Goal: Information Seeking & Learning: Learn about a topic

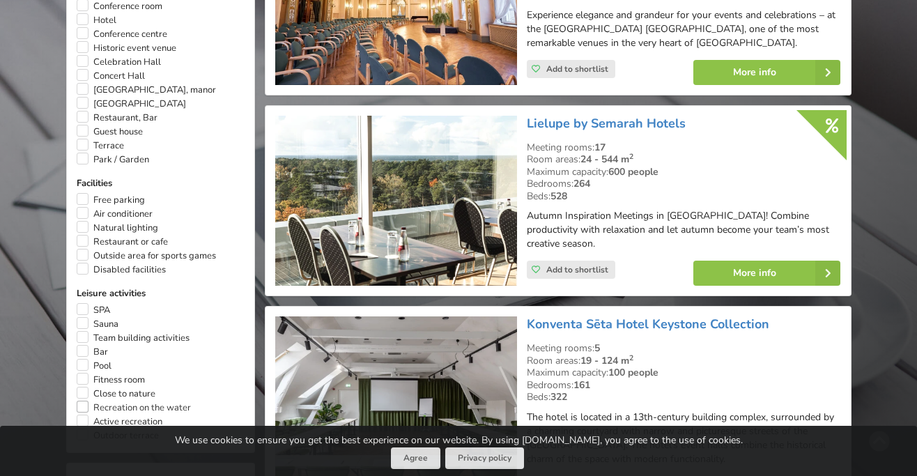
scroll to position [897, 0]
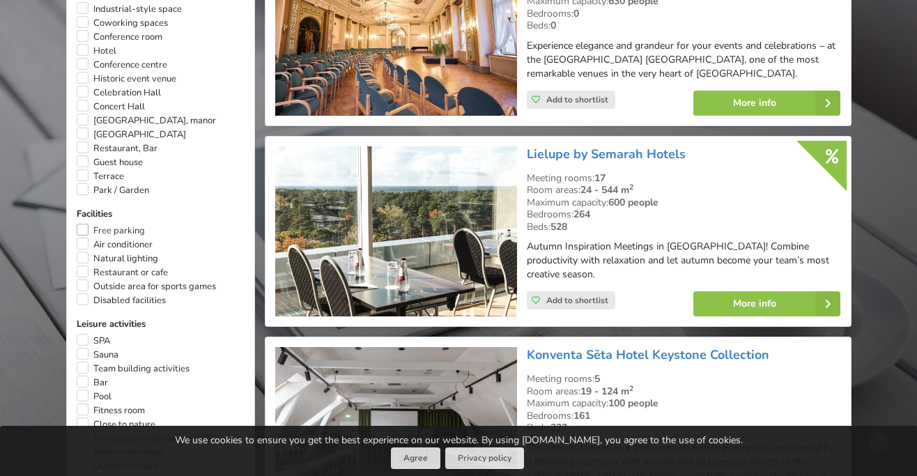
click at [84, 224] on label "Free parking" at bounding box center [111, 231] width 68 height 14
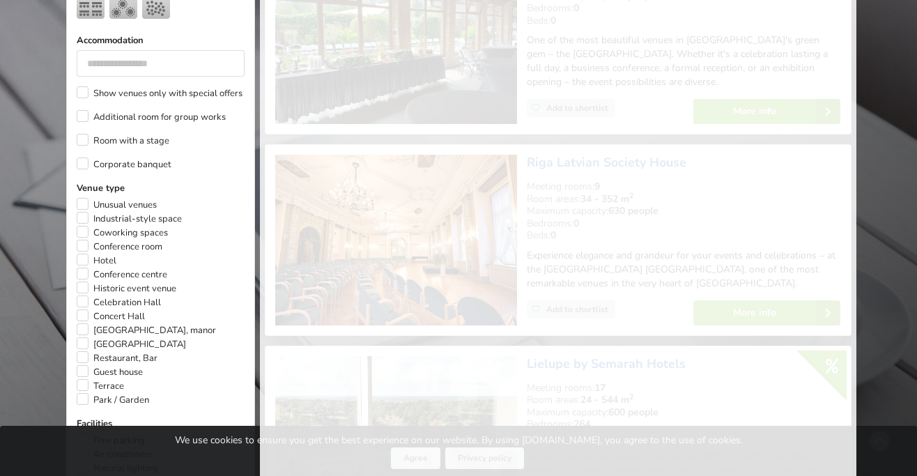
scroll to position [671, 0]
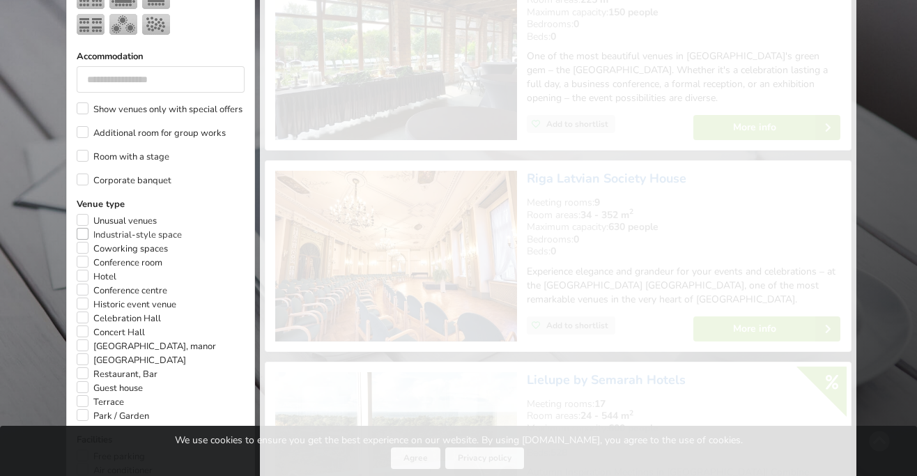
click at [81, 228] on label "Industrial-style space" at bounding box center [129, 235] width 105 height 14
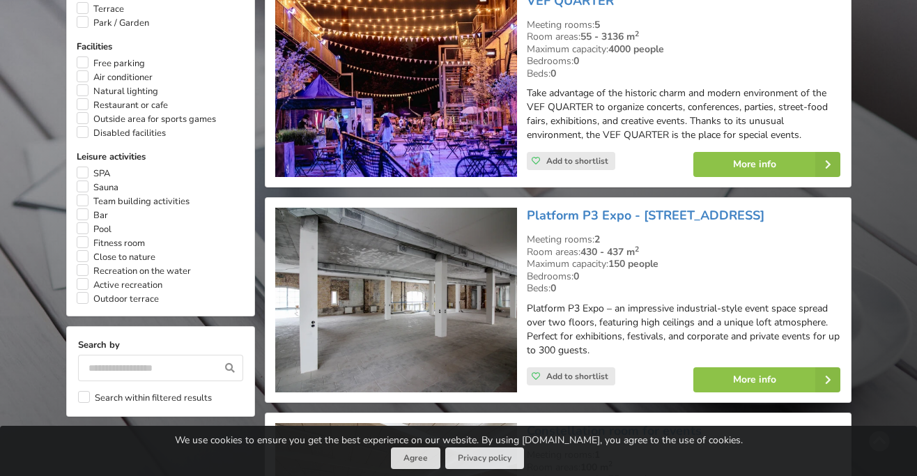
scroll to position [1085, 0]
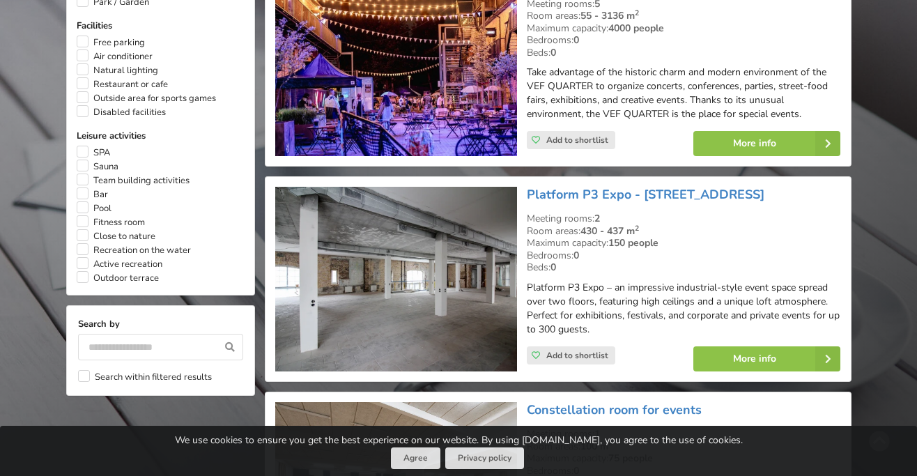
click at [477, 268] on img at bounding box center [396, 279] width 242 height 185
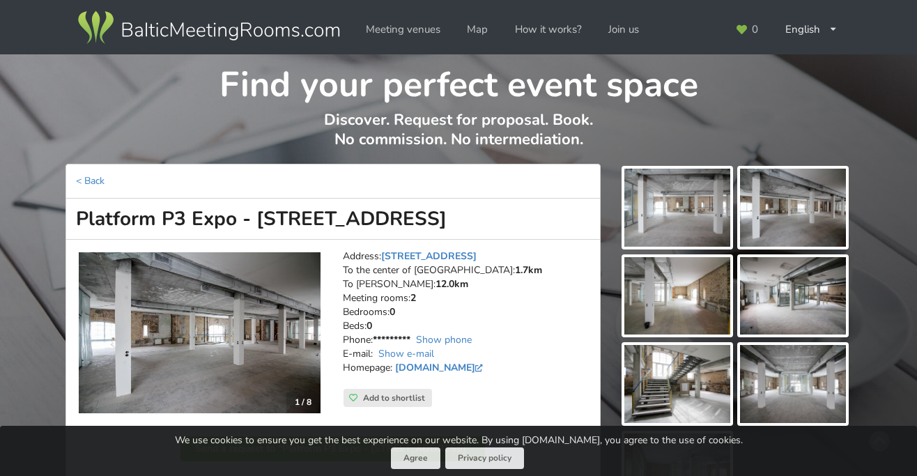
click at [696, 216] on img at bounding box center [678, 208] width 106 height 78
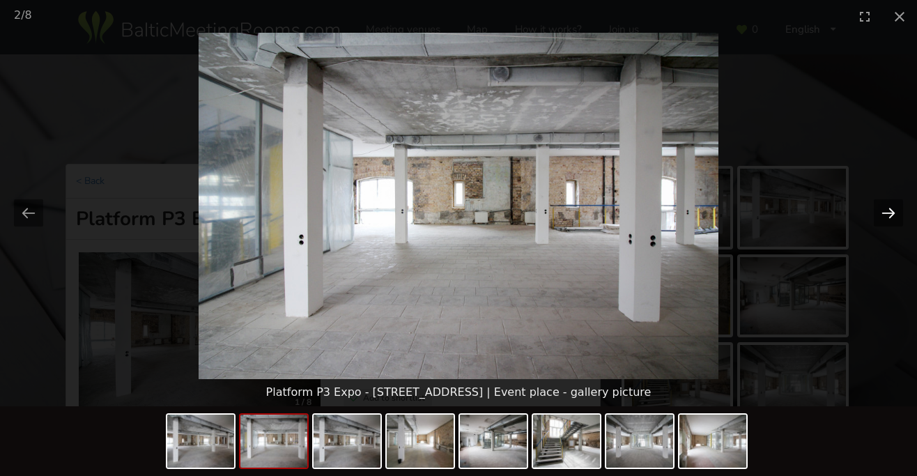
click at [890, 207] on button "Next slide" at bounding box center [888, 212] width 29 height 27
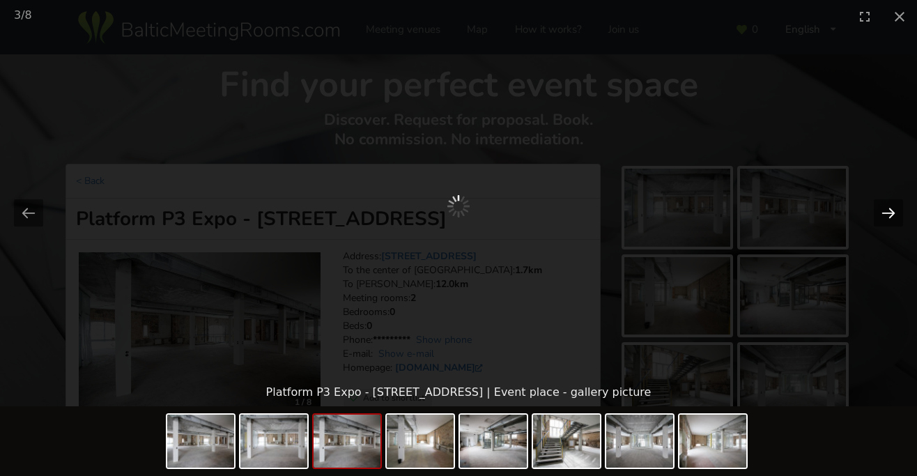
click at [890, 207] on button "Next slide" at bounding box center [888, 212] width 29 height 27
click at [895, 246] on div at bounding box center [458, 206] width 917 height 346
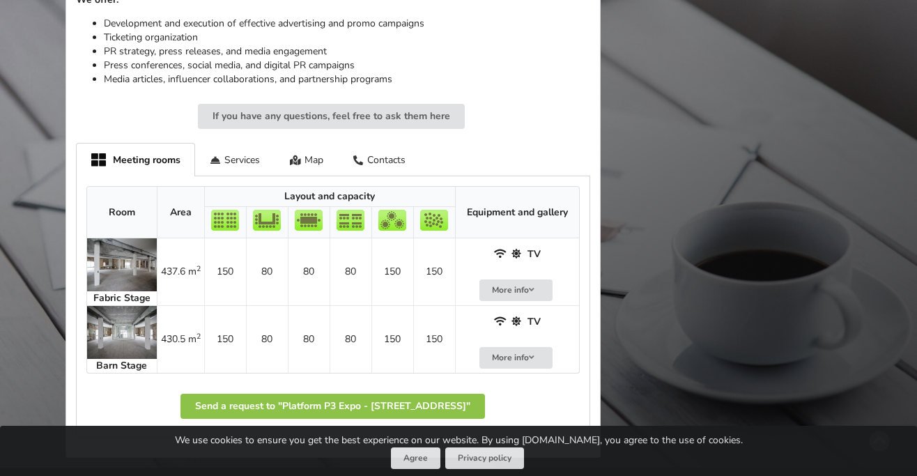
scroll to position [738, 0]
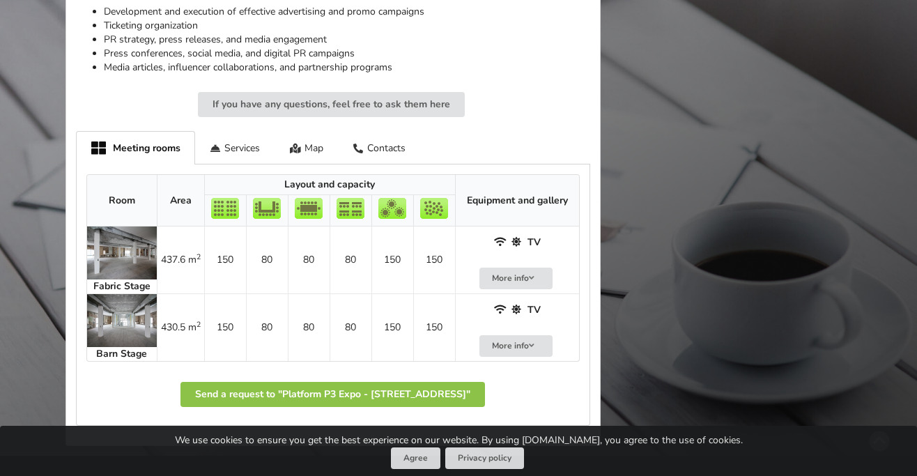
click at [135, 311] on img at bounding box center [122, 320] width 70 height 53
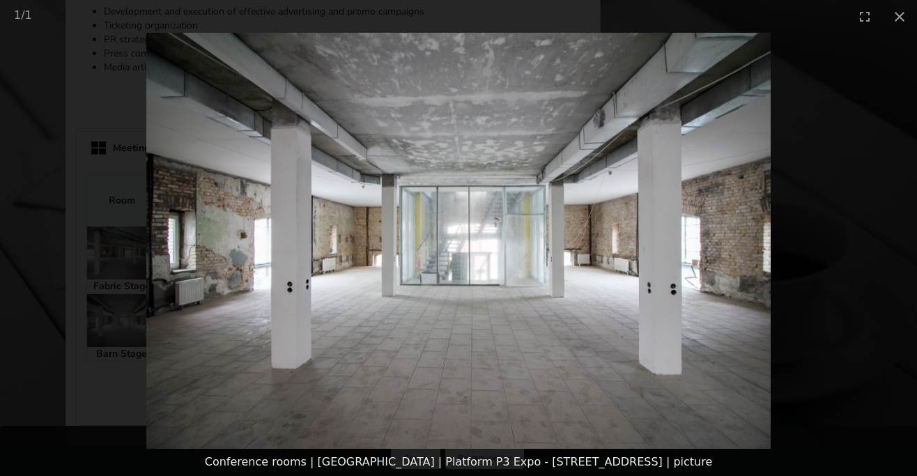
click at [692, 270] on picture at bounding box center [458, 241] width 917 height 416
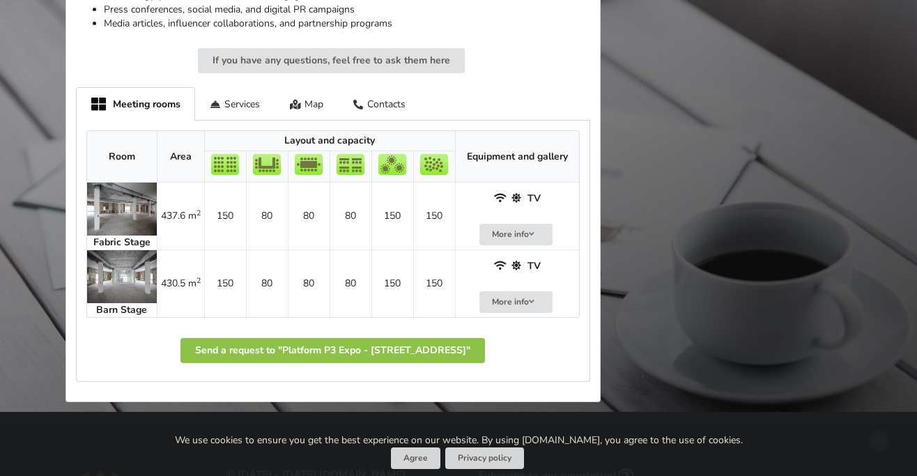
scroll to position [784, 0]
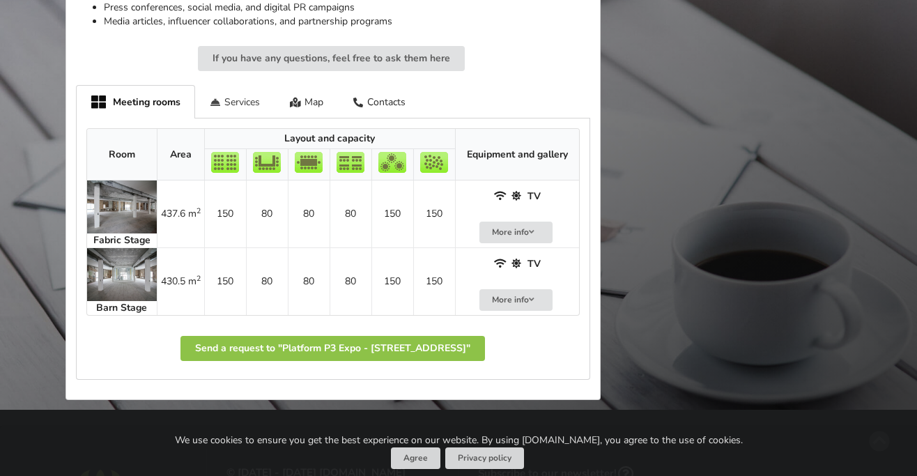
click at [234, 106] on div "Services" at bounding box center [235, 101] width 80 height 33
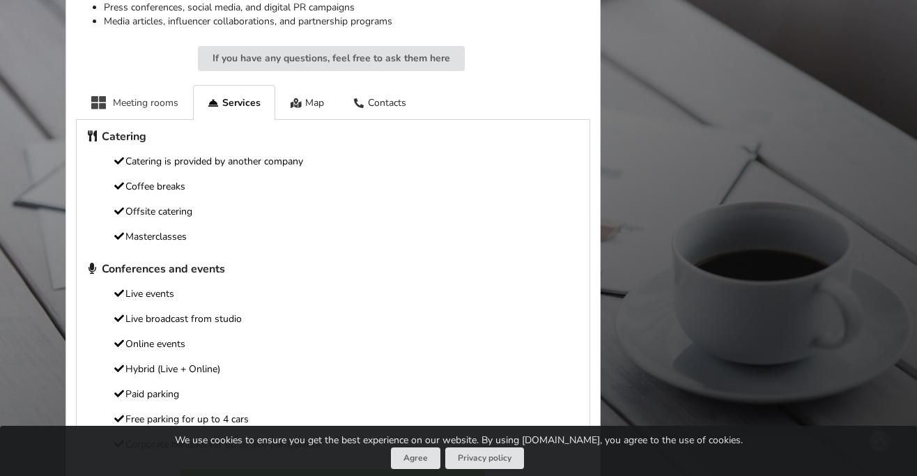
click at [152, 101] on div "Meeting rooms" at bounding box center [134, 102] width 117 height 34
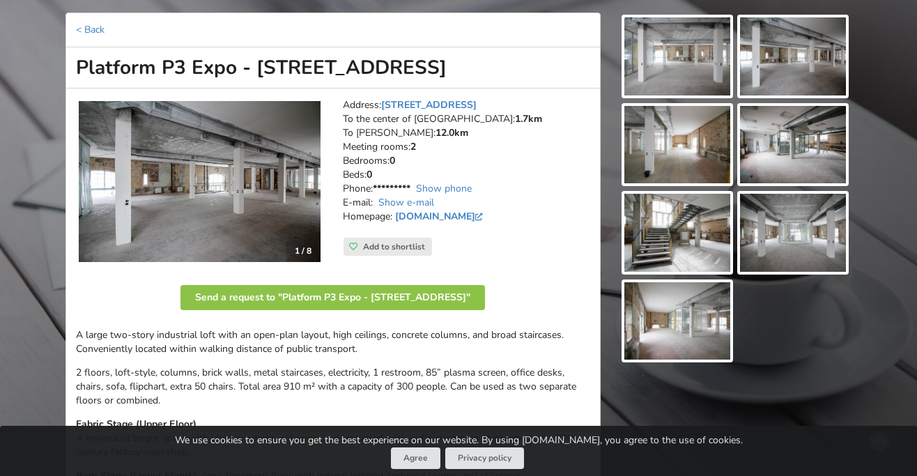
scroll to position [151, 0]
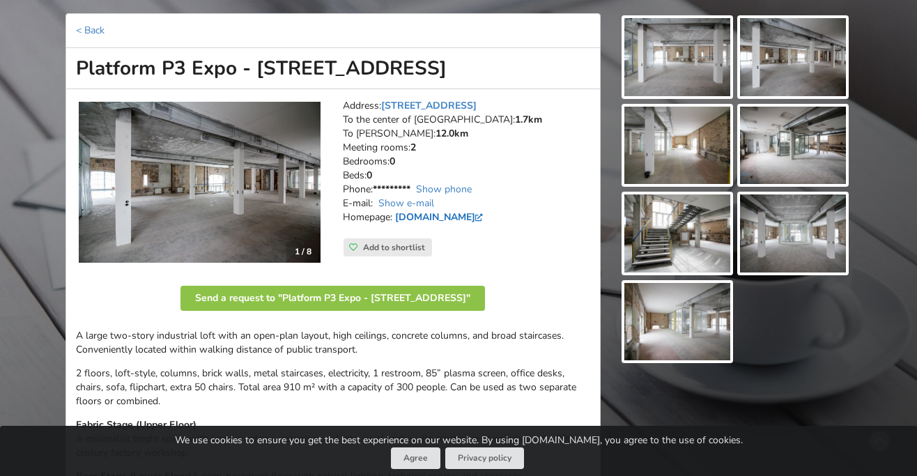
click at [447, 213] on link "www.facebook.com" at bounding box center [440, 216] width 91 height 13
click at [806, 160] on img at bounding box center [793, 146] width 106 height 78
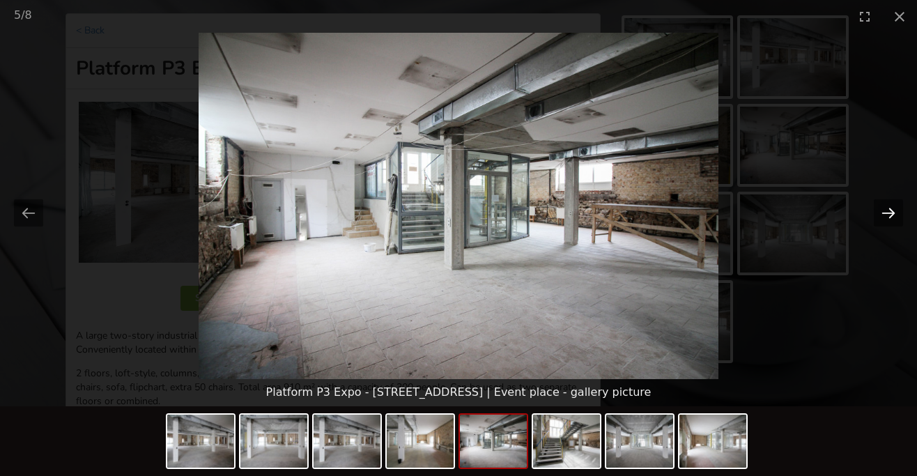
click at [889, 217] on button "Next slide" at bounding box center [888, 212] width 29 height 27
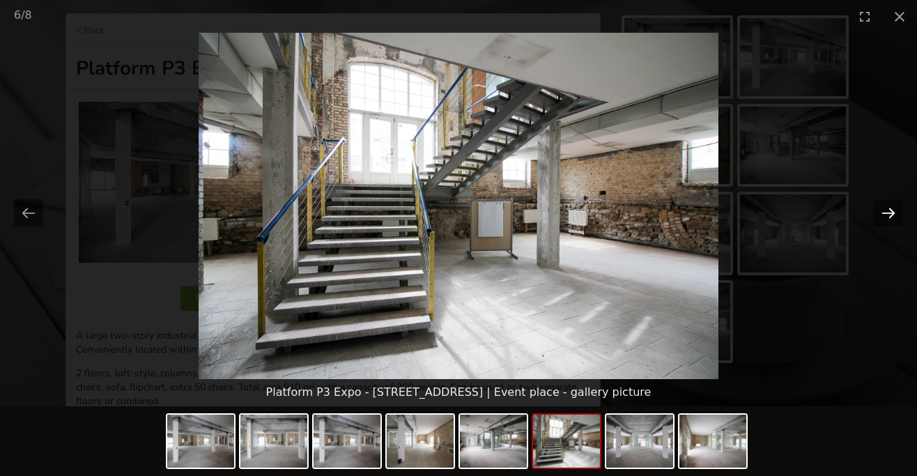
click at [889, 217] on button "Next slide" at bounding box center [888, 212] width 29 height 27
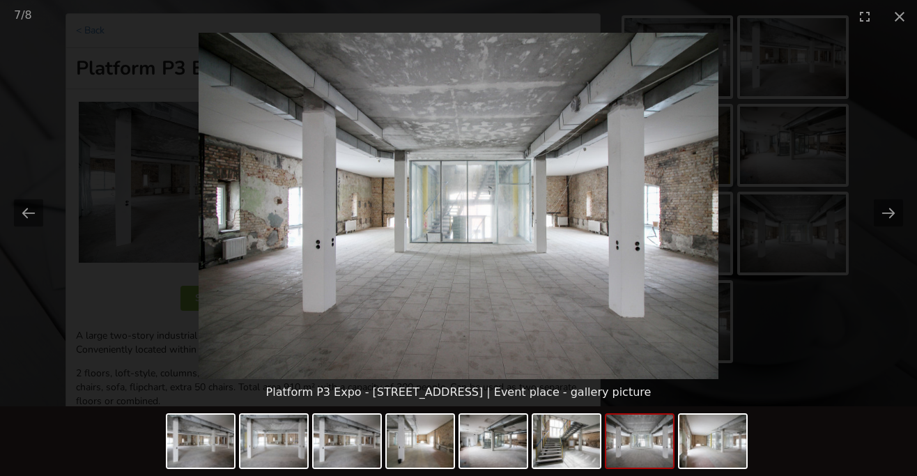
scroll to position [0, 0]
click at [790, 287] on picture at bounding box center [458, 206] width 917 height 346
click at [885, 213] on button "Next slide" at bounding box center [888, 212] width 29 height 27
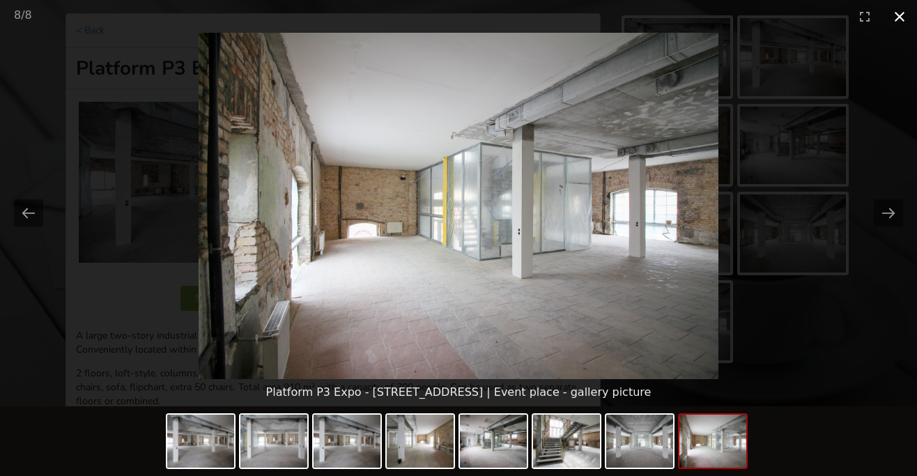
click at [905, 12] on button "Close gallery" at bounding box center [899, 16] width 35 height 33
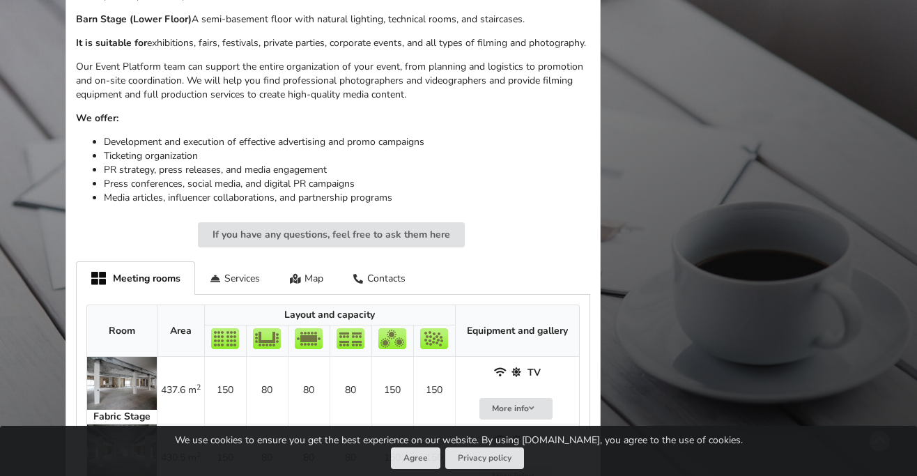
scroll to position [613, 0]
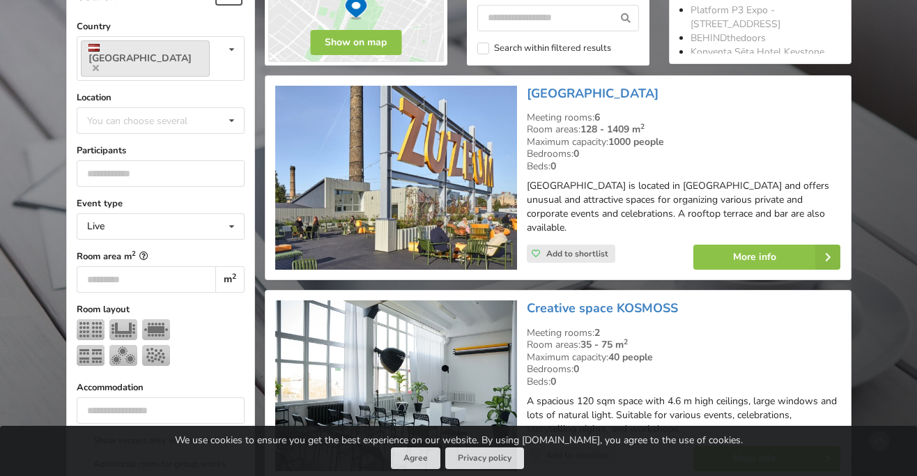
scroll to position [284, 0]
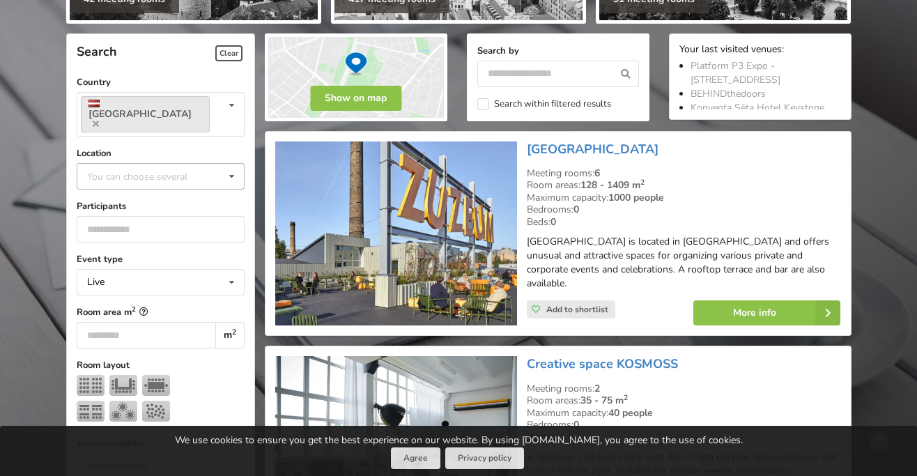
click at [191, 168] on div "You can choose several" at bounding box center [151, 176] width 135 height 16
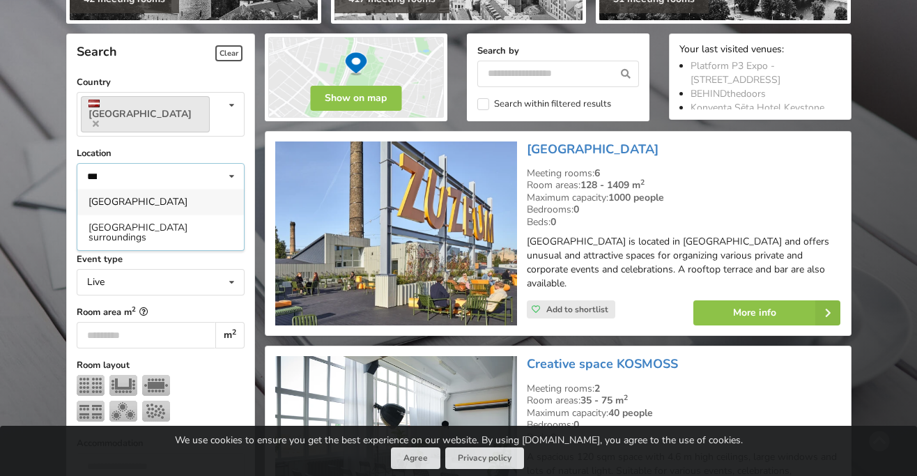
type input "****"
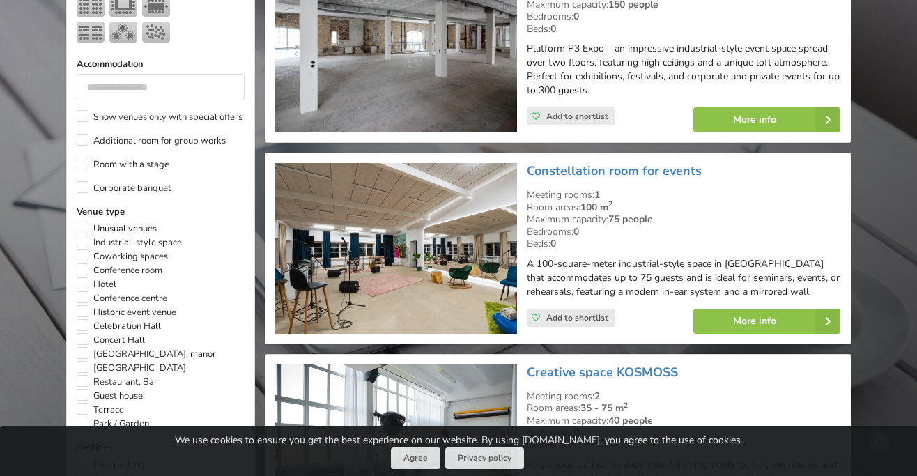
scroll to position [701, 0]
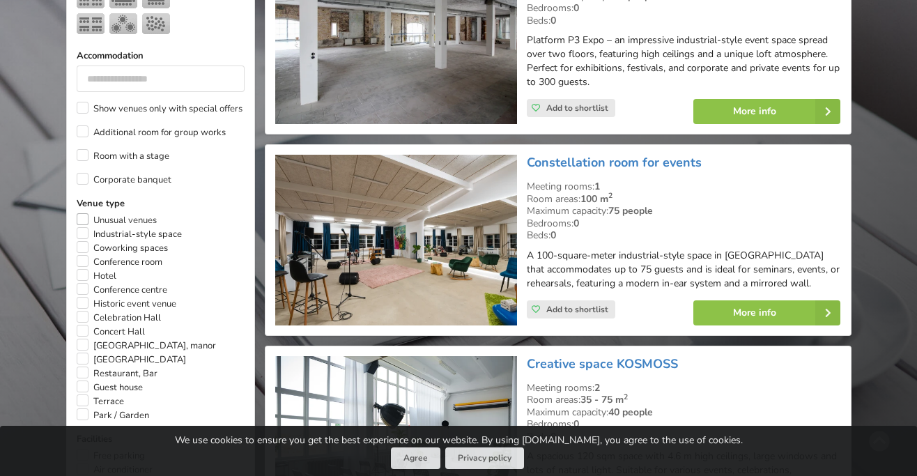
click at [83, 213] on label "Unusual venues" at bounding box center [117, 220] width 80 height 14
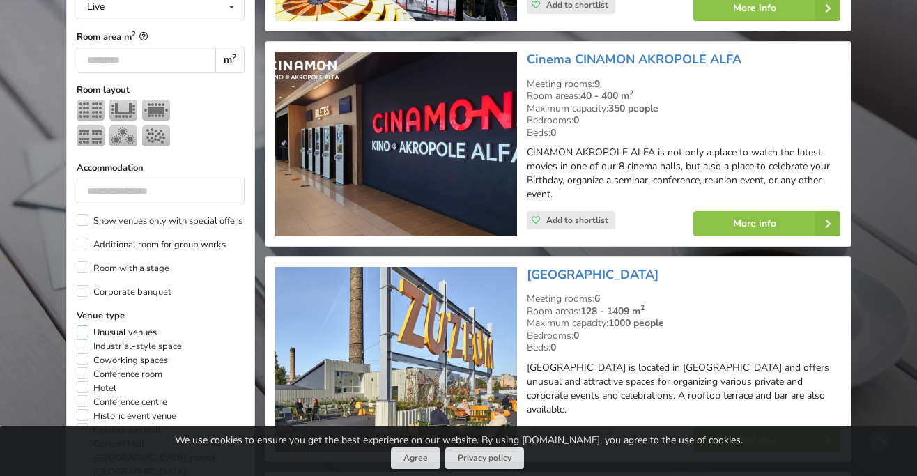
scroll to position [583, 0]
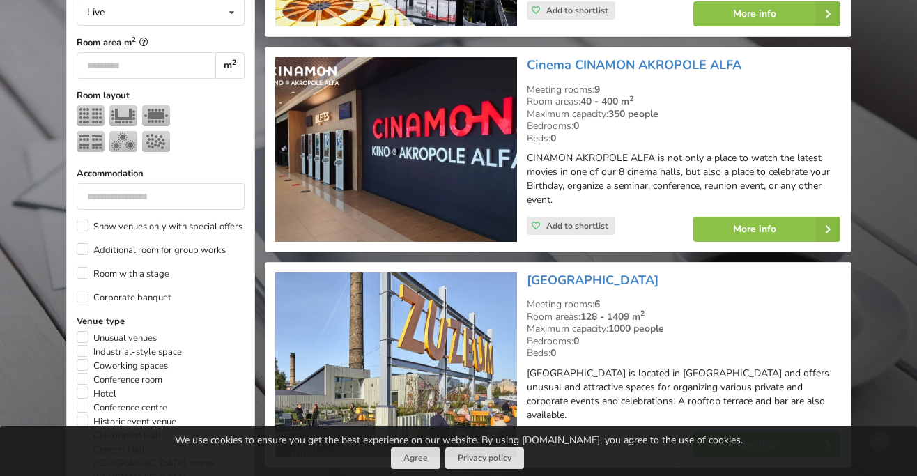
click at [72, 257] on div "Search Clear Country [GEOGRAPHIC_DATA] Country [GEOGRAPHIC_DATA] [GEOGRAPHIC_DA…" at bounding box center [160, 280] width 189 height 1092
click at [87, 291] on label "Corporate banquet" at bounding box center [124, 298] width 95 height 14
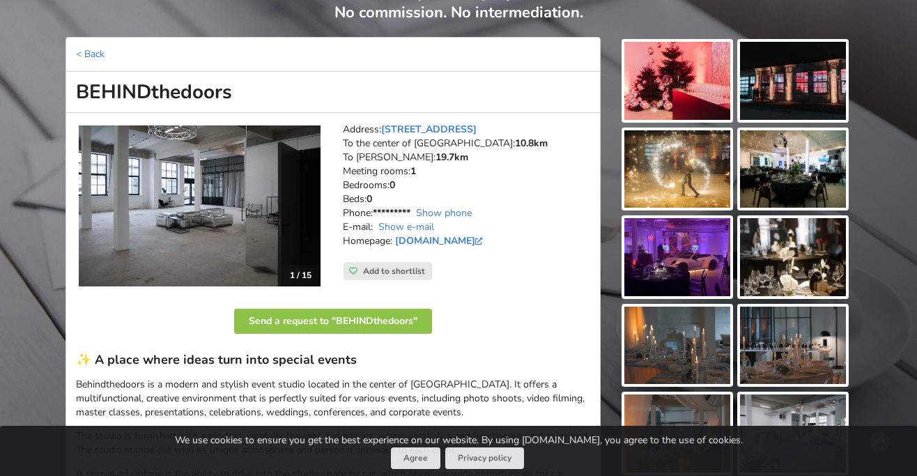
scroll to position [105, 0]
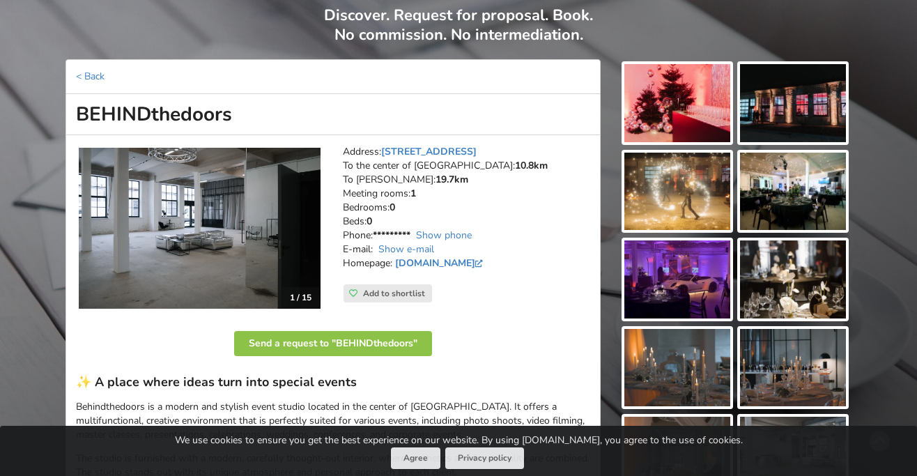
click at [99, 118] on h1 "BEHINDthedoors" at bounding box center [333, 114] width 535 height 41
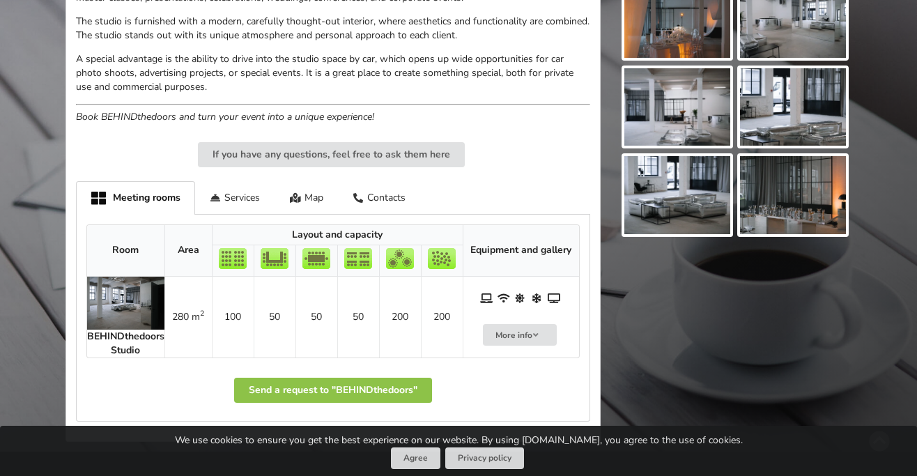
scroll to position [546, 0]
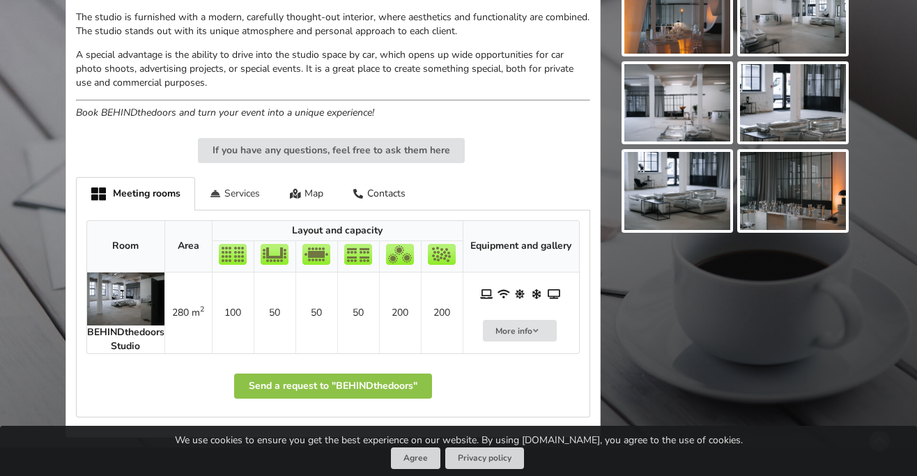
click at [223, 183] on div "Services" at bounding box center [235, 193] width 80 height 33
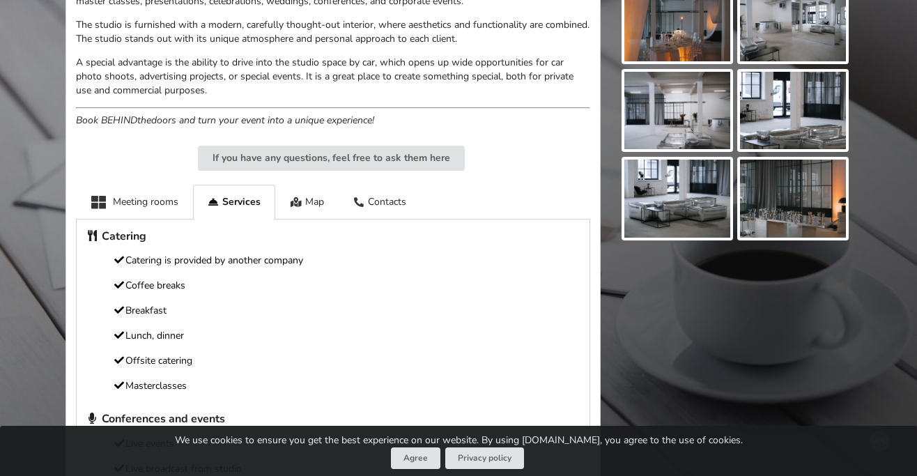
scroll to position [501, 0]
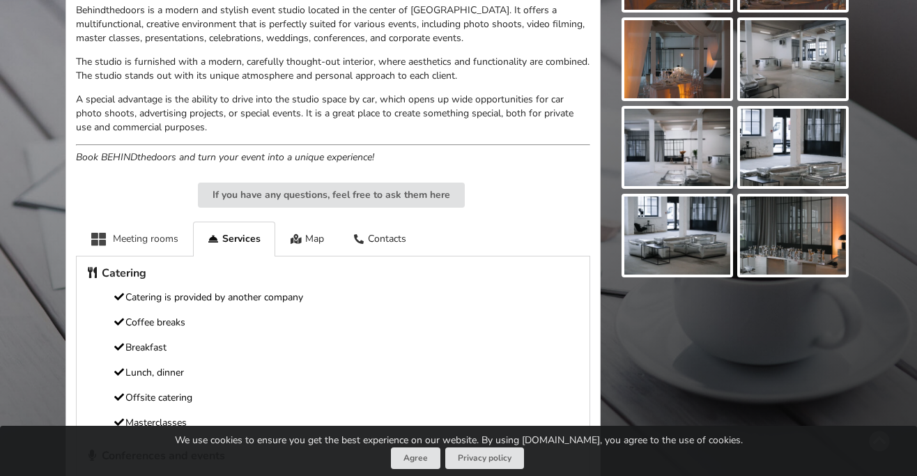
click at [116, 227] on div "Meeting rooms" at bounding box center [134, 239] width 117 height 34
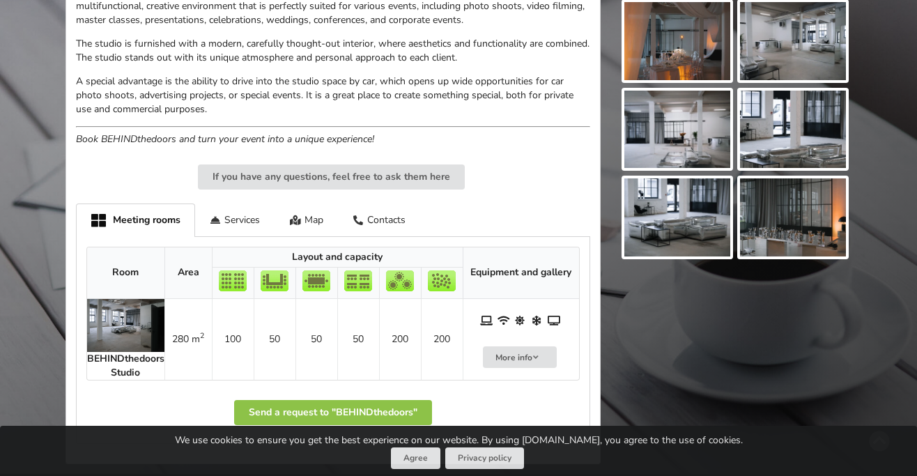
scroll to position [537, 0]
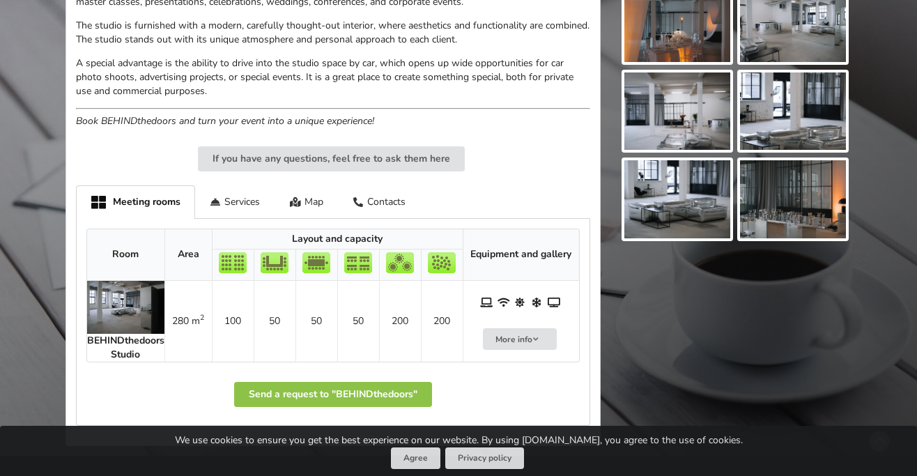
click at [348, 66] on p "A special advantage is the ability to drive into the studio space by car, which…" at bounding box center [333, 77] width 514 height 42
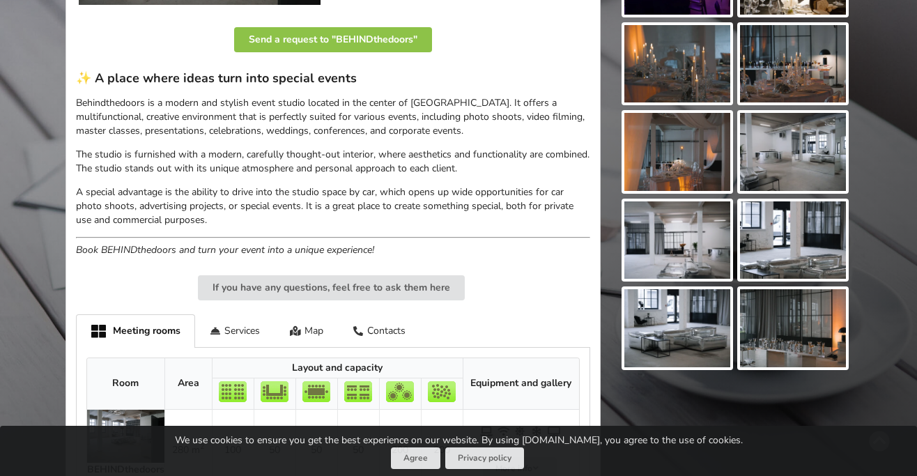
scroll to position [405, 0]
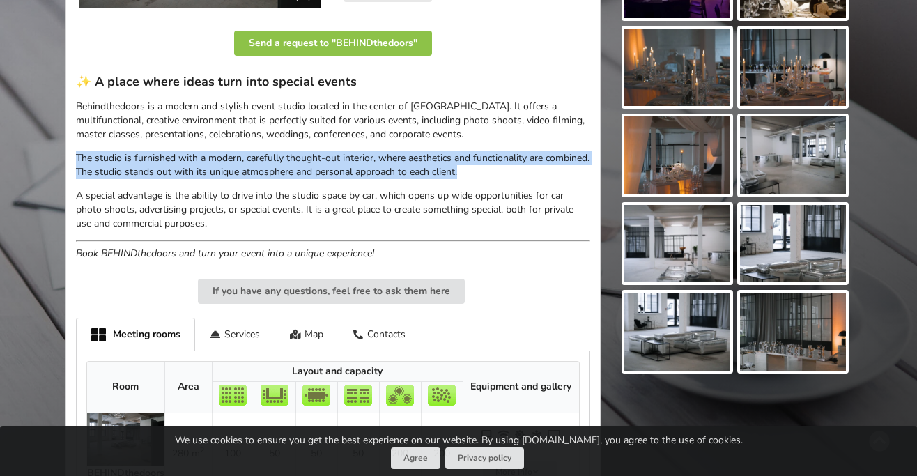
drag, startPoint x: 519, startPoint y: 171, endPoint x: 137, endPoint y: 141, distance: 383.2
click at [137, 141] on div "✨ A place where ideas turn into special events Behindthedoors is a modern and s…" at bounding box center [333, 167] width 514 height 187
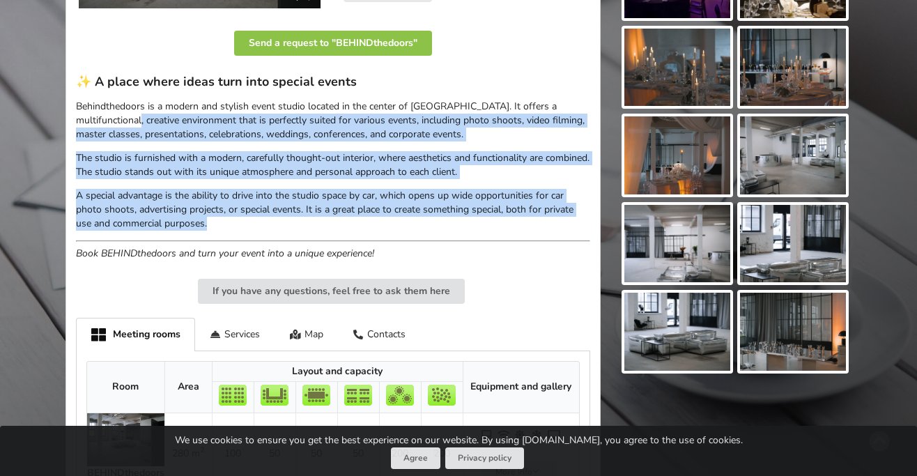
drag, startPoint x: 211, startPoint y: 216, endPoint x: 86, endPoint y: 122, distance: 156.8
click at [86, 122] on div "✨ A place where ideas turn into special events Behindthedoors is a modern and s…" at bounding box center [333, 167] width 514 height 187
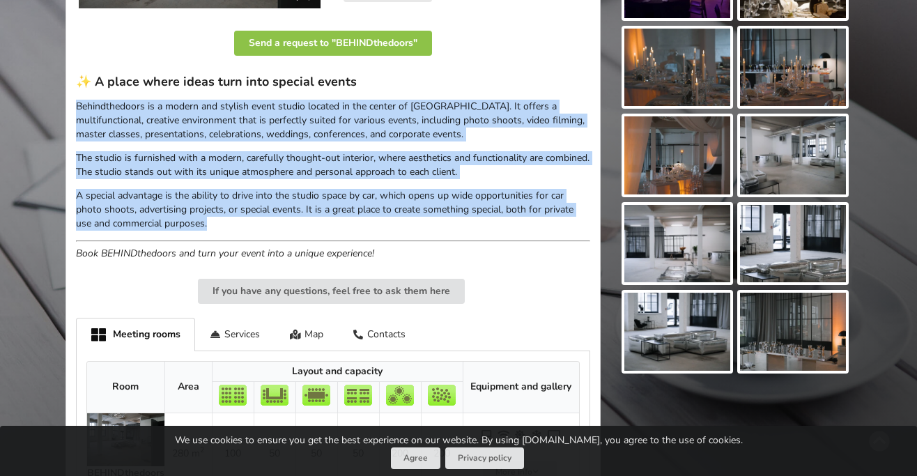
drag, startPoint x: 77, startPoint y: 105, endPoint x: 209, endPoint y: 219, distance: 174.0
click at [209, 219] on div "✨ A place where ideas turn into special events Behindthedoors is a modern and s…" at bounding box center [333, 167] width 514 height 187
copy div "Behindthedoors is a modern and stylish event studio located in the center of Ri…"
